Goal: Check status

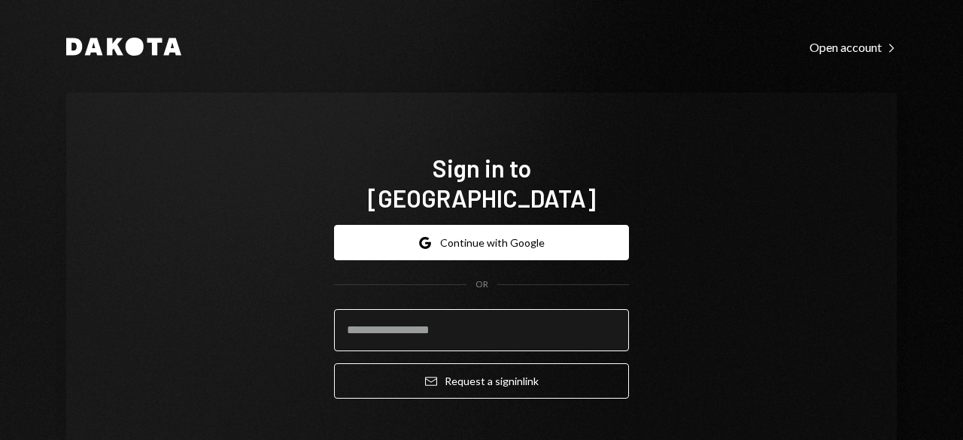
click at [367, 309] on input "email" at bounding box center [481, 330] width 295 height 42
type input "**********"
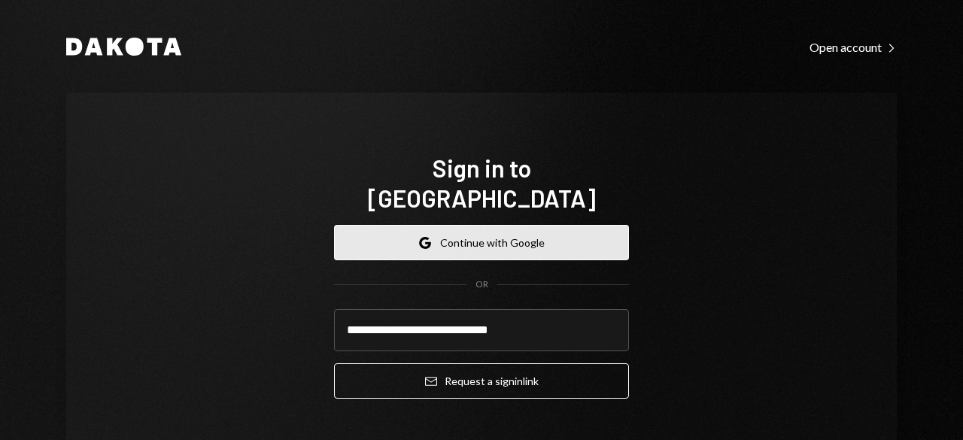
click at [484, 225] on button "Google Continue with Google" at bounding box center [481, 242] width 295 height 35
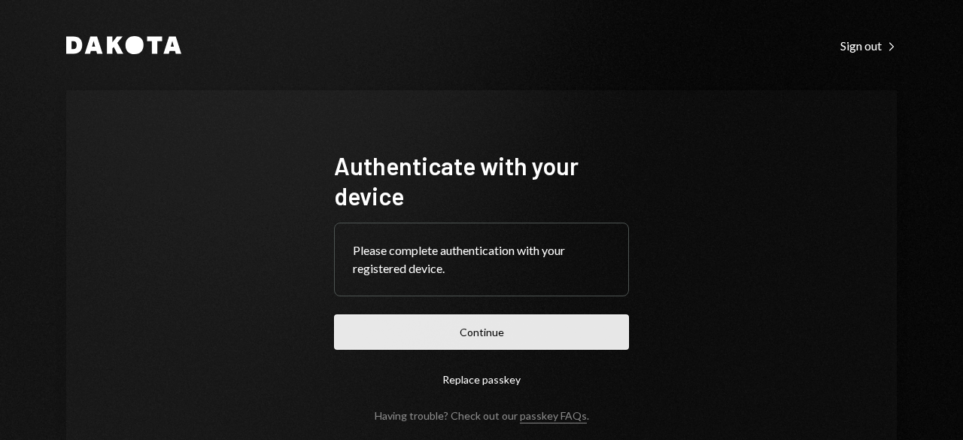
click at [477, 333] on button "Continue" at bounding box center [481, 331] width 295 height 35
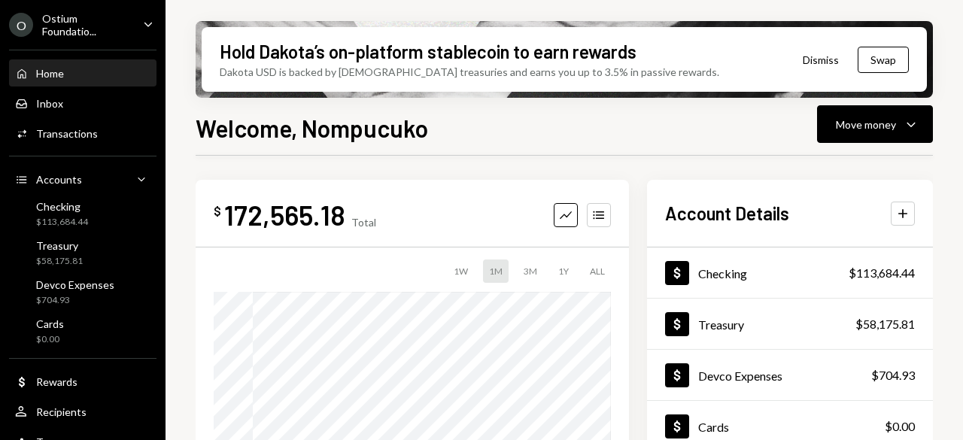
scroll to position [75, 0]
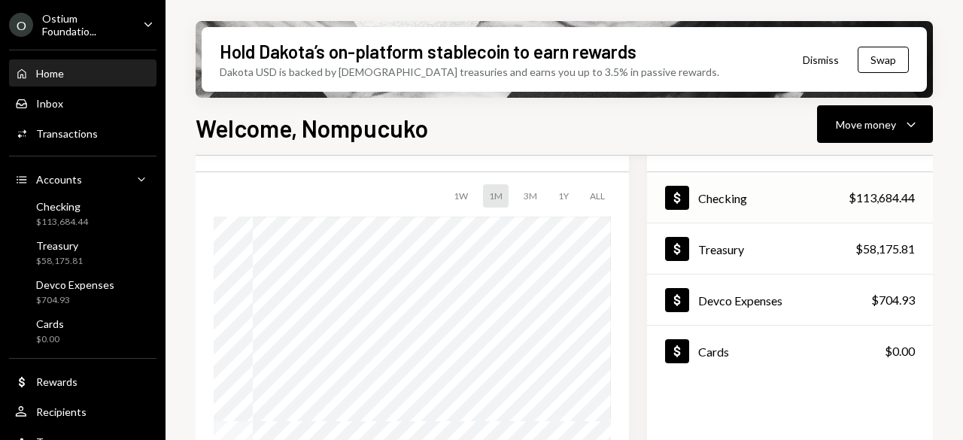
click at [850, 201] on div "$113,684.44" at bounding box center [881, 198] width 66 height 18
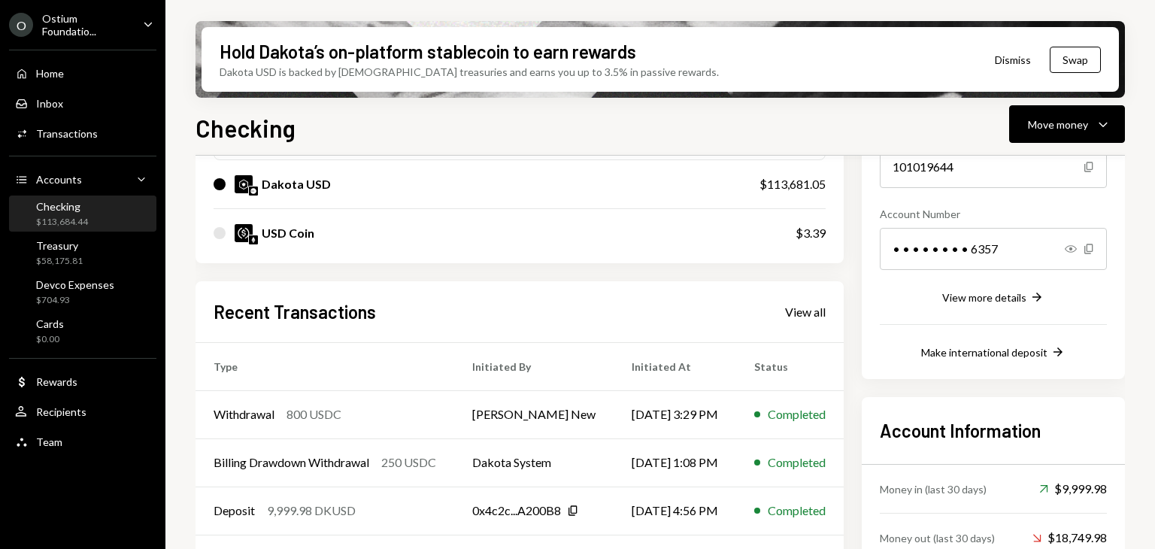
scroll to position [226, 0]
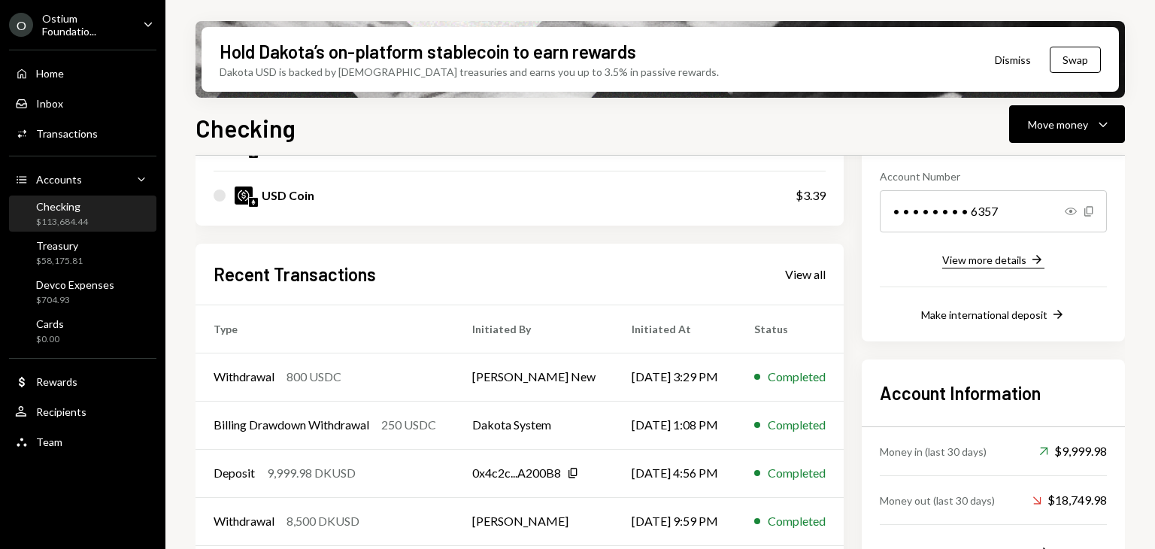
click at [962, 254] on div "View more details" at bounding box center [985, 259] width 84 height 13
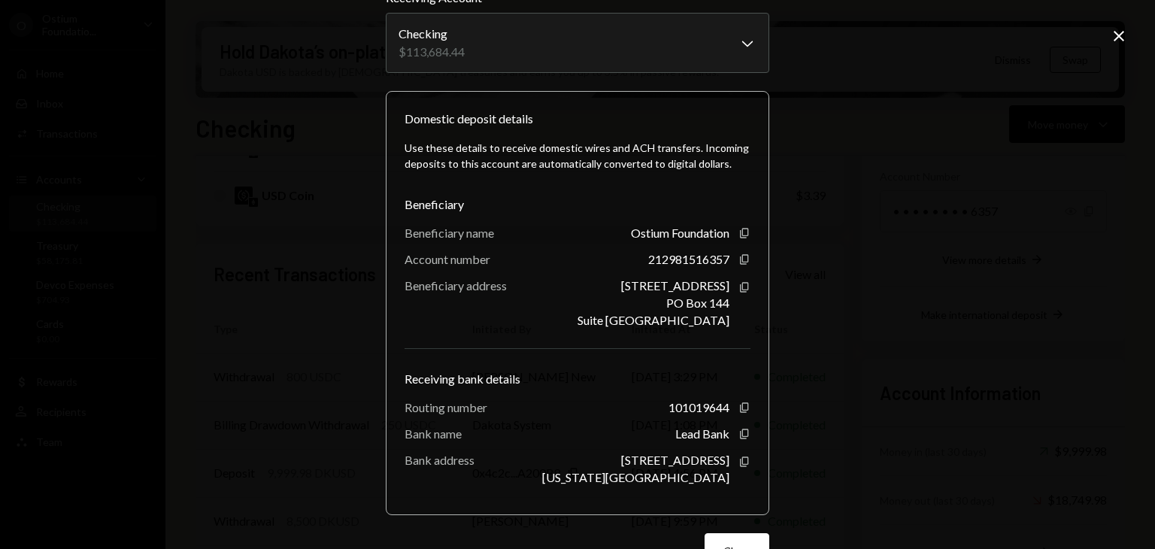
scroll to position [120, 0]
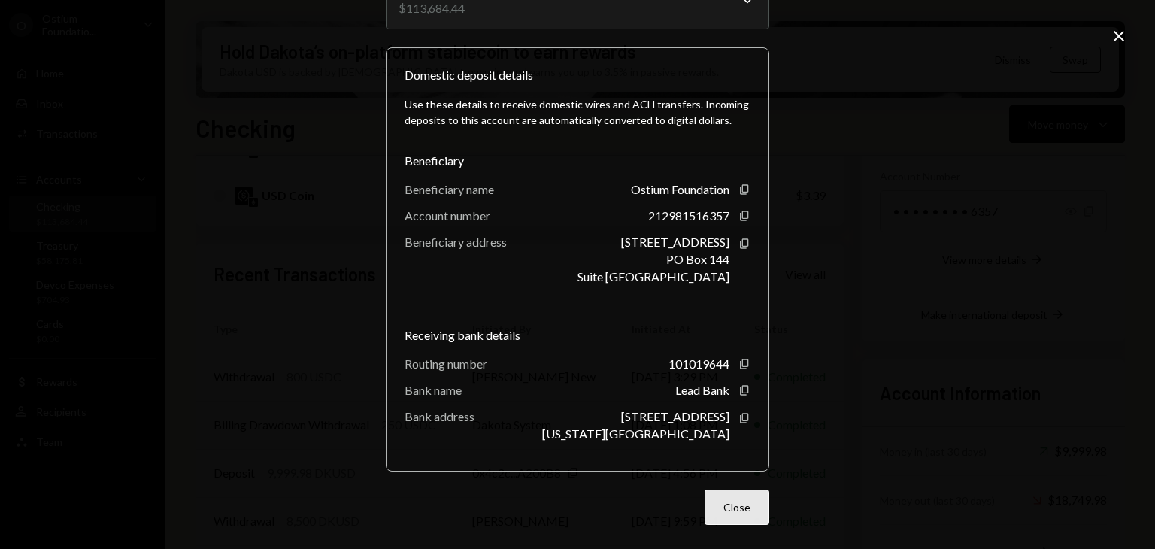
click at [747, 439] on button "Close" at bounding box center [737, 507] width 65 height 35
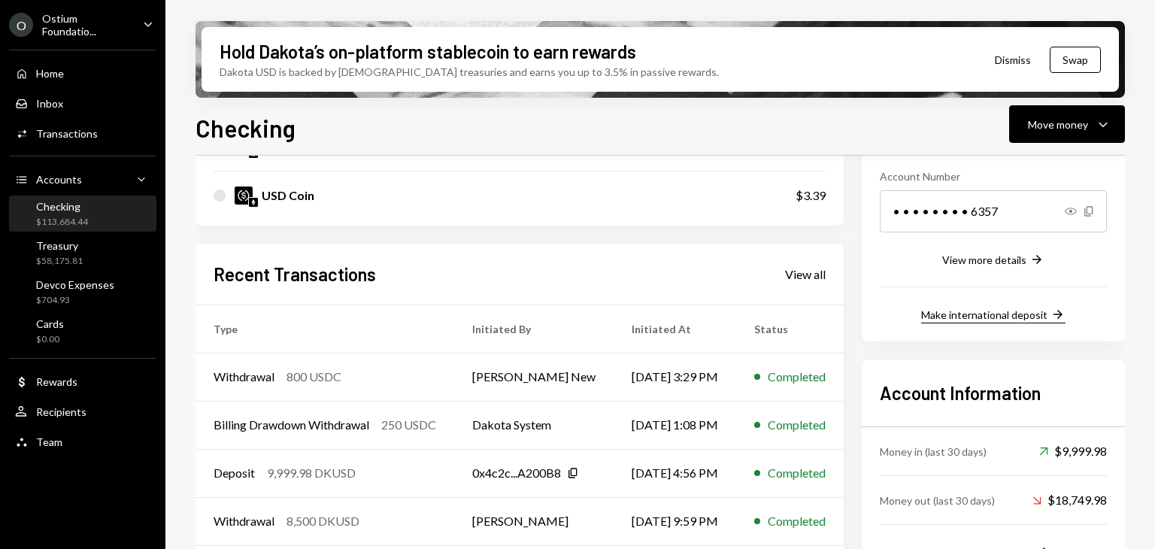
click at [962, 315] on div "Make international deposit" at bounding box center [984, 314] width 126 height 13
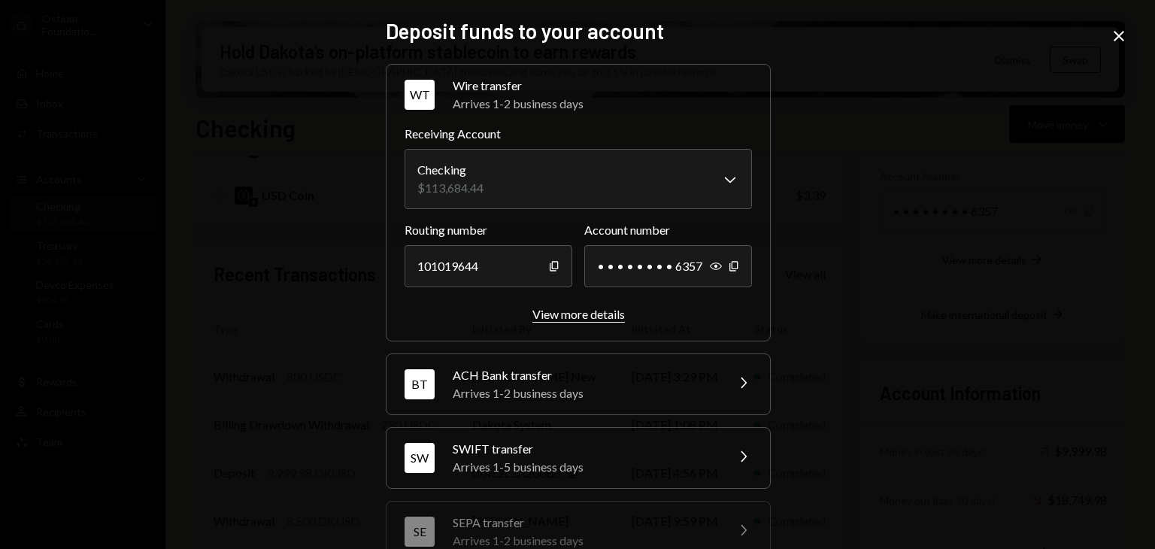
click at [600, 317] on div "View more details" at bounding box center [579, 314] width 93 height 14
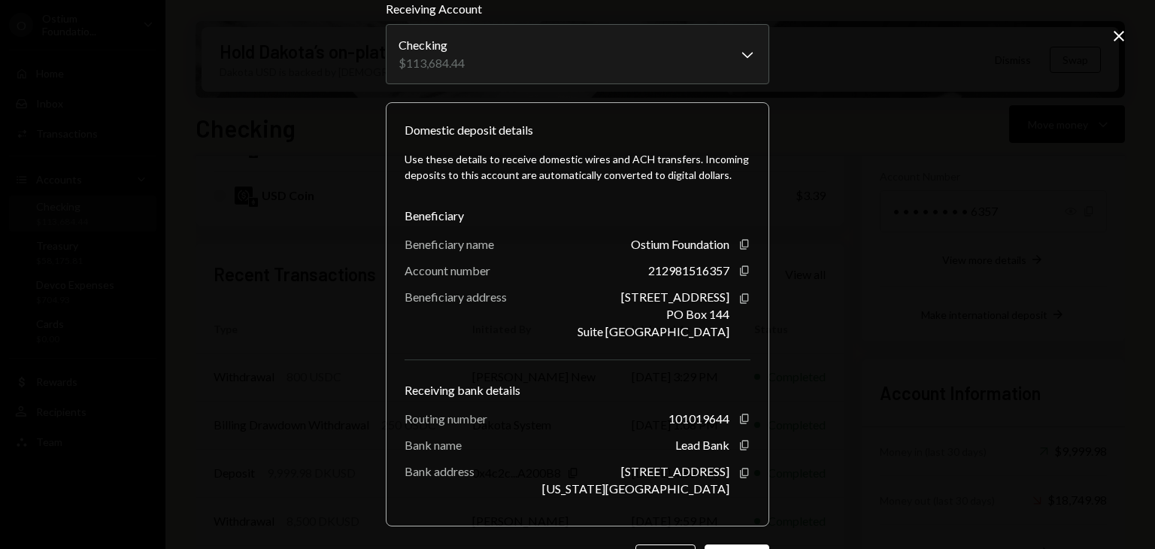
scroll to position [0, 0]
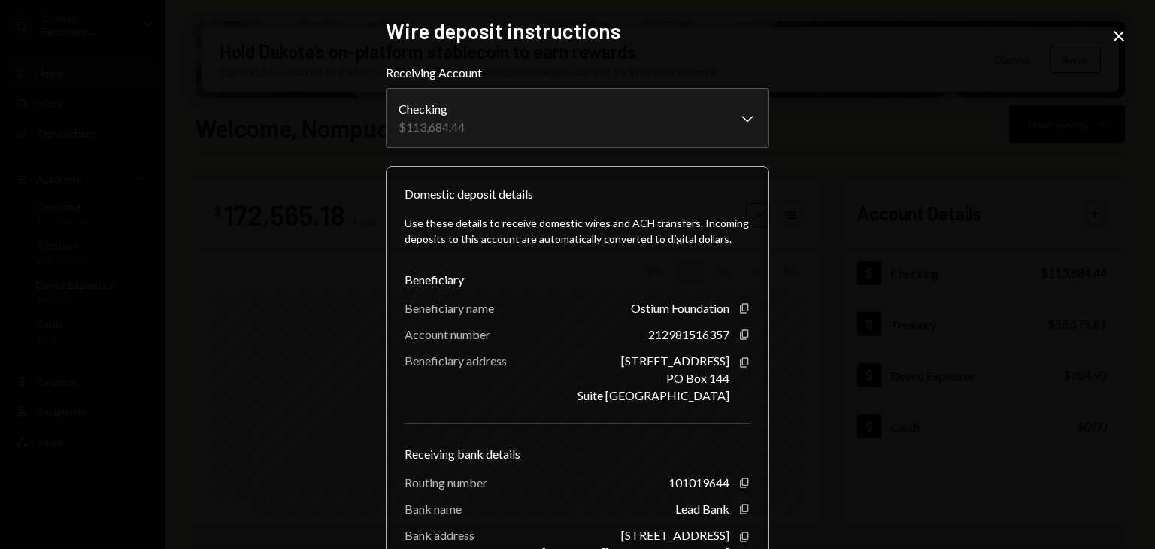
click at [962, 34] on icon "Close" at bounding box center [1119, 36] width 18 height 18
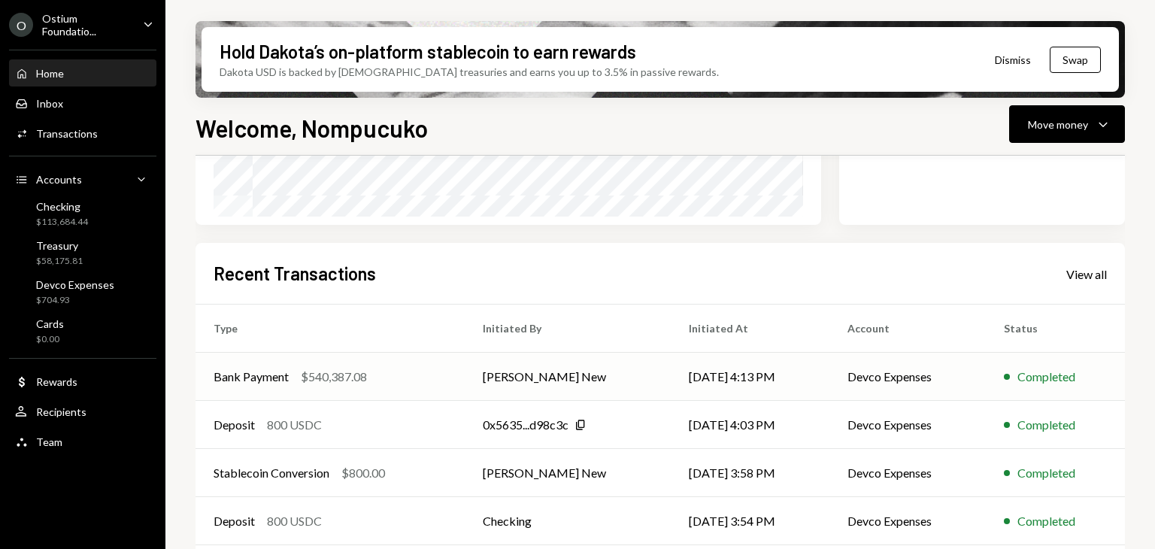
scroll to position [358, 0]
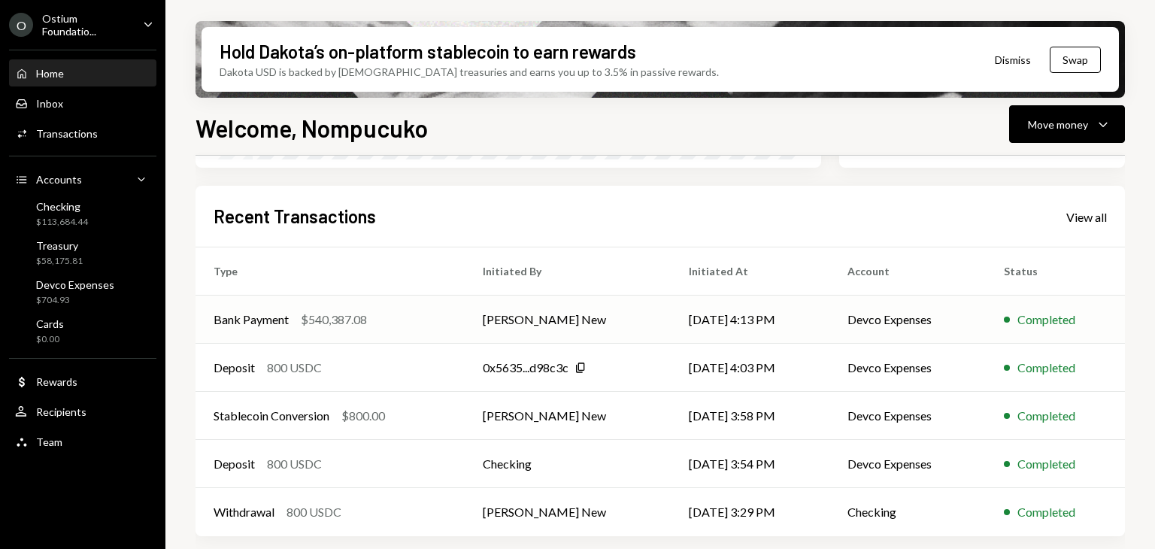
click at [962, 322] on div "Completed" at bounding box center [1047, 320] width 58 height 18
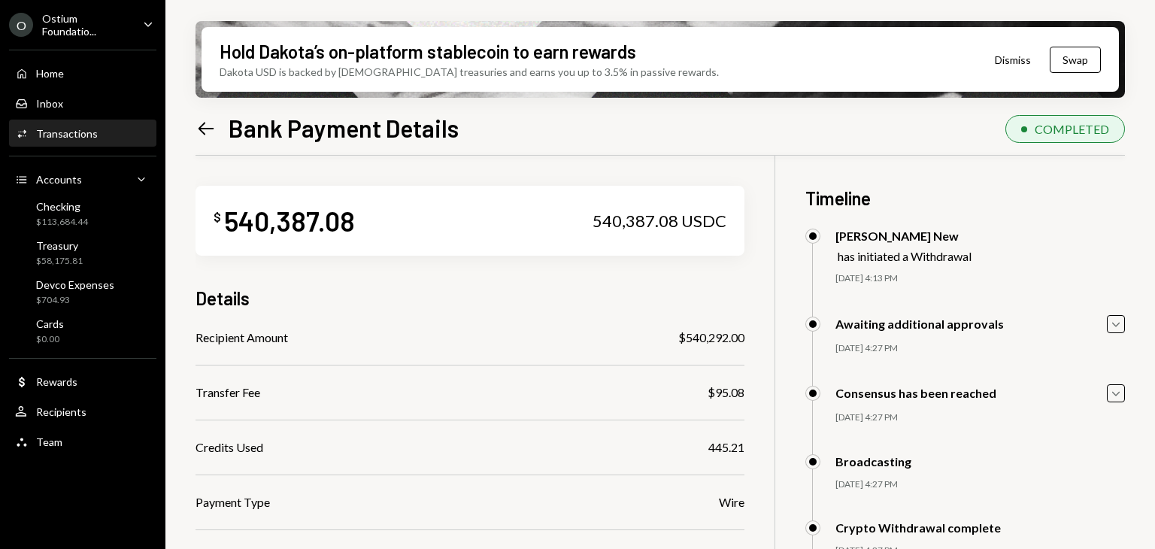
scroll to position [257, 0]
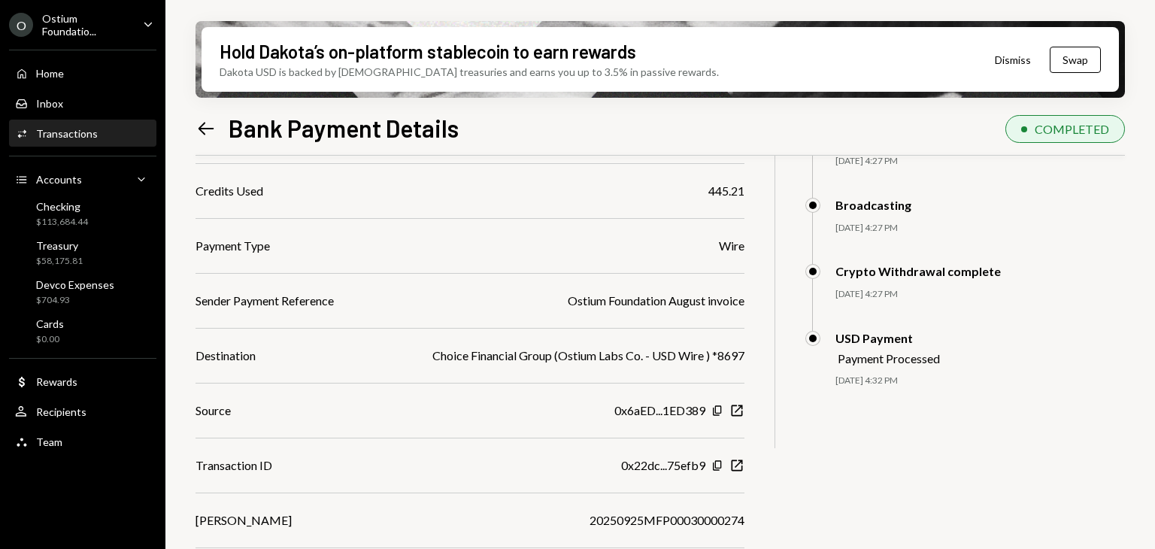
click at [863, 439] on div "$ 540,387.08 540,387.08 USDC Details Recipient Amount $540,292.00 Transfer Fee …" at bounding box center [661, 241] width 930 height 685
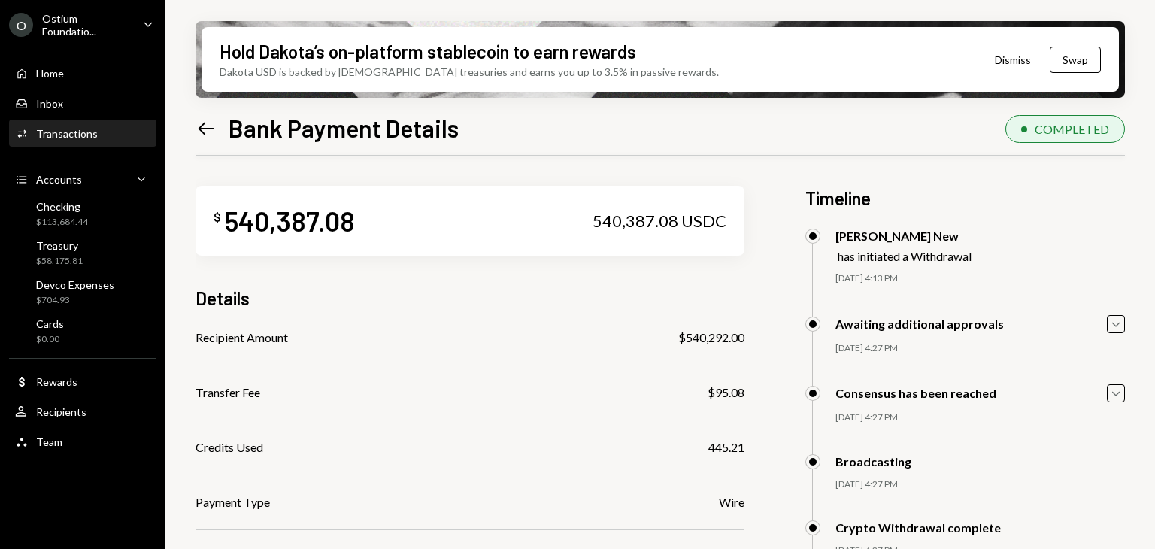
scroll to position [0, 0]
click at [199, 127] on icon "Left Arrow" at bounding box center [206, 128] width 21 height 21
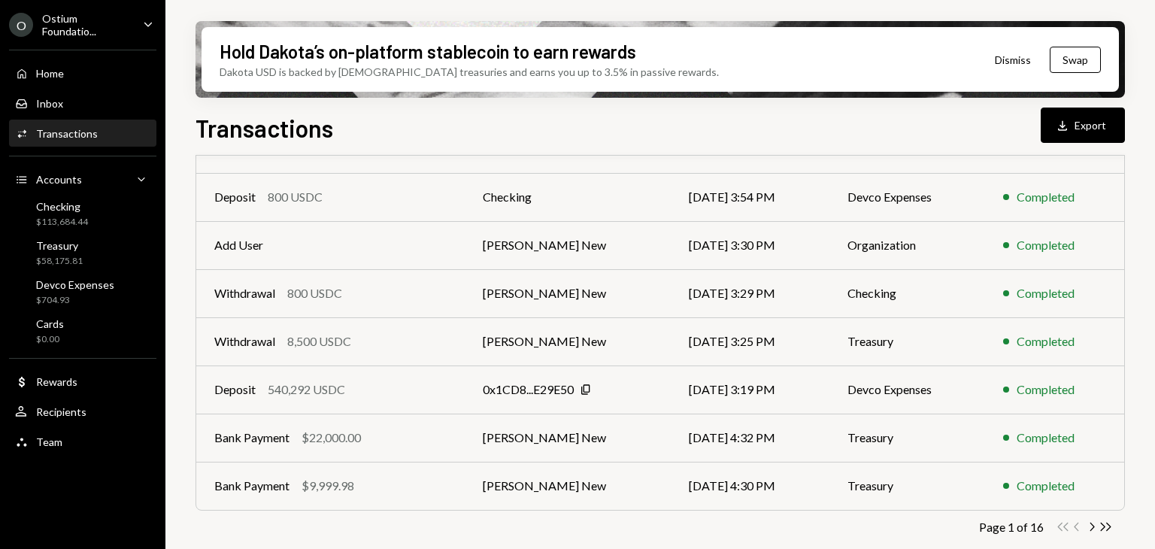
scroll to position [307, 0]
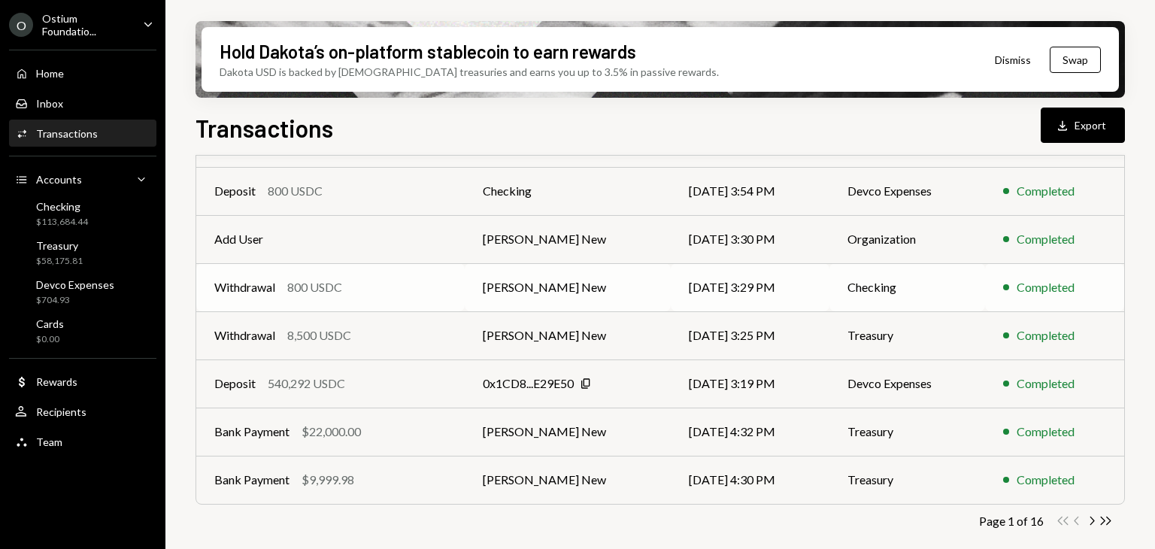
click at [962, 290] on div "Completed" at bounding box center [1046, 287] width 58 height 18
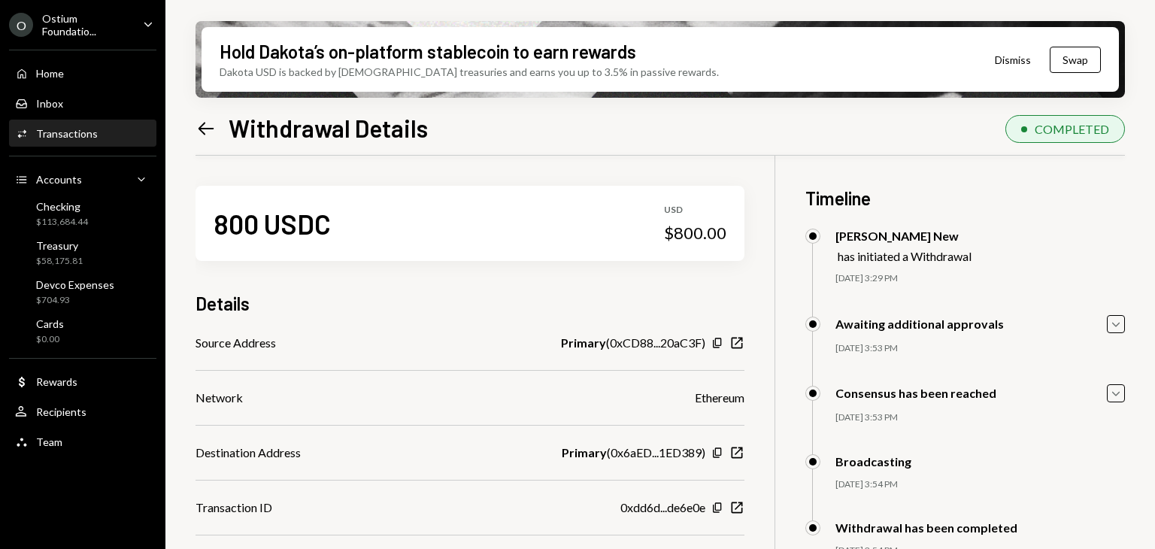
scroll to position [120, 0]
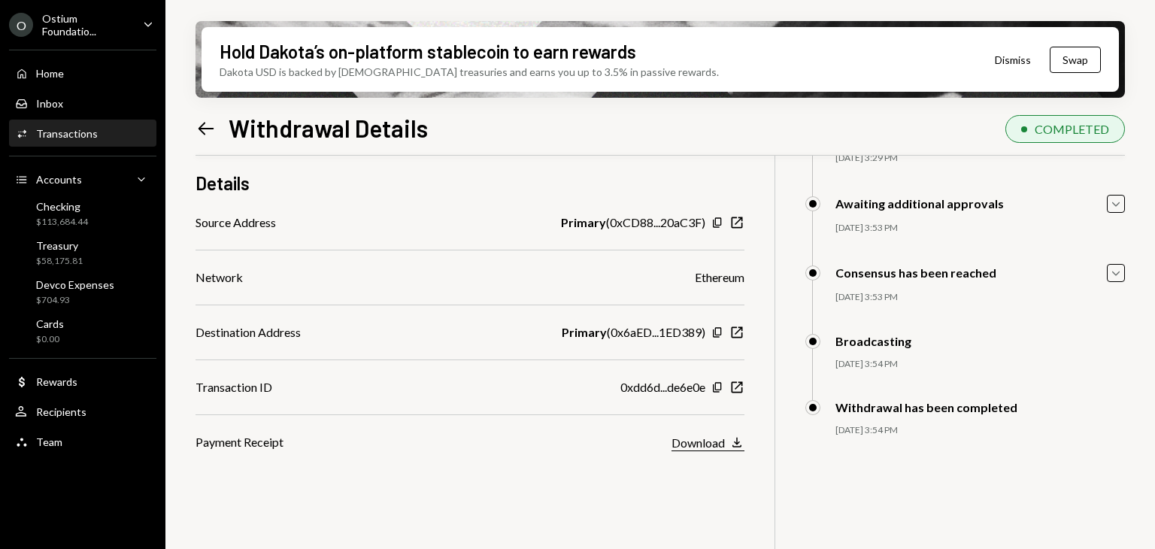
click at [737, 439] on icon "button" at bounding box center [737, 443] width 9 height 10
